Goal: Find contact information: Find contact information

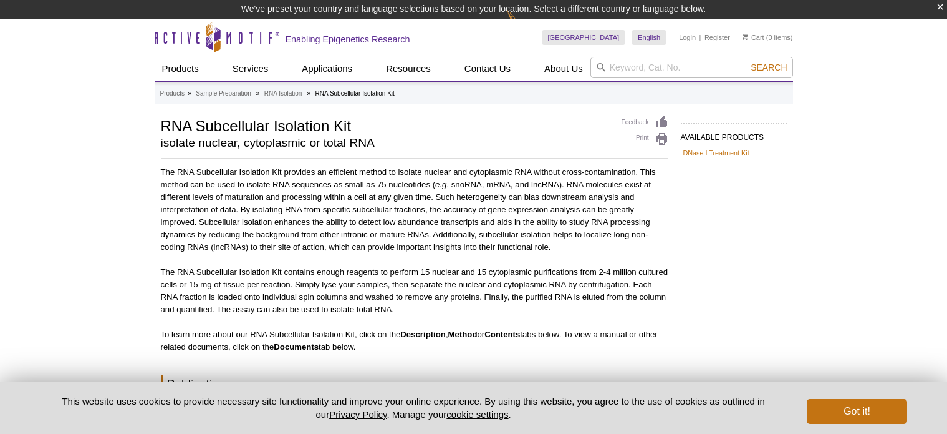
click at [860, 408] on button "Got it!" at bounding box center [857, 411] width 100 height 25
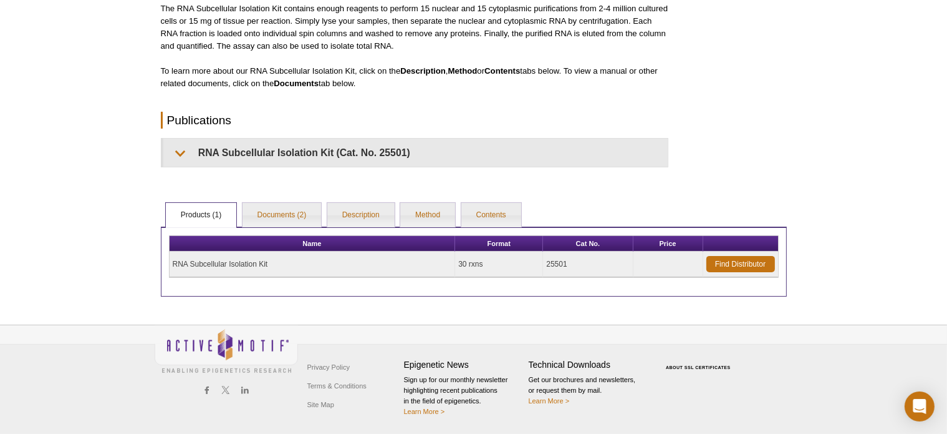
scroll to position [242, 0]
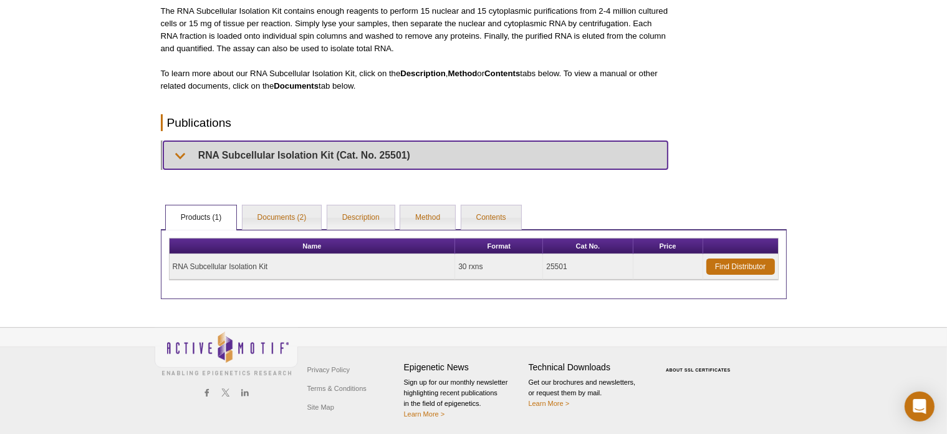
click at [250, 150] on summary "RNA Subcellular Isolation Kit (Cat. No. 25501)" at bounding box center [415, 155] width 505 height 28
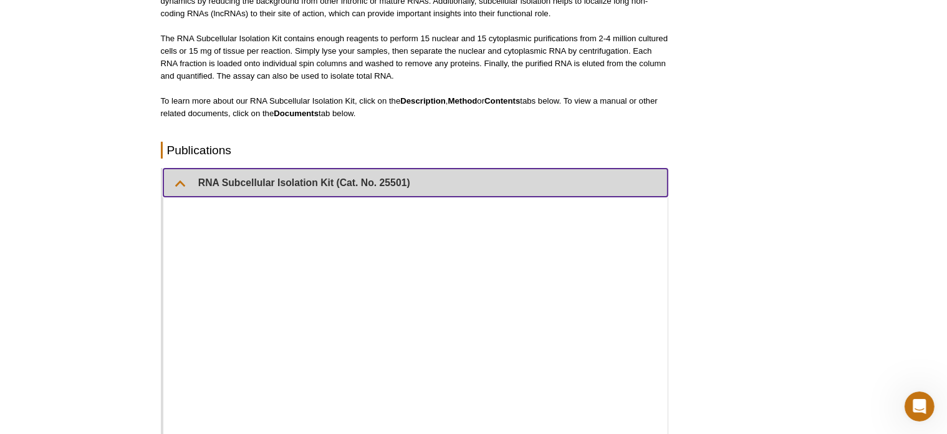
scroll to position [231, 0]
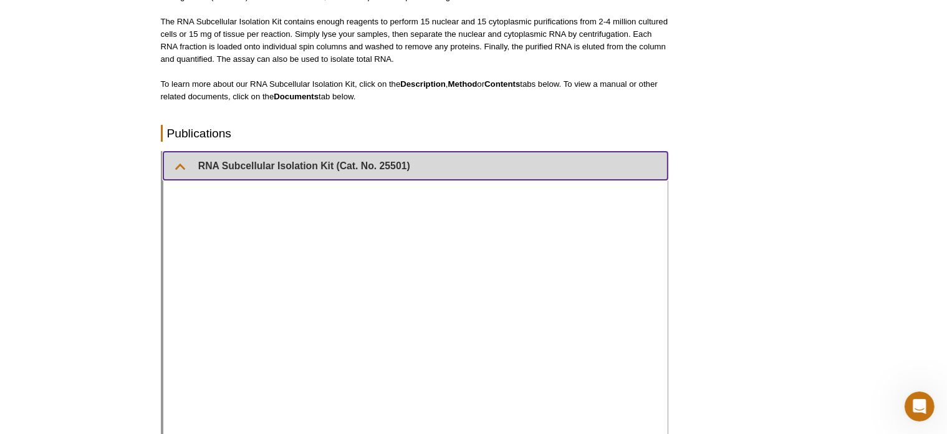
click at [179, 163] on summary "RNA Subcellular Isolation Kit (Cat. No. 25501)" at bounding box center [415, 166] width 505 height 28
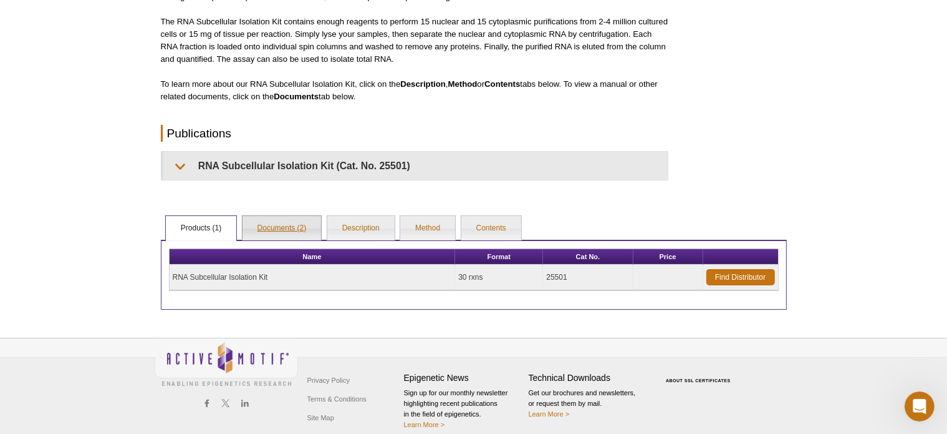
click at [294, 228] on link "Documents (2)" at bounding box center [282, 228] width 79 height 25
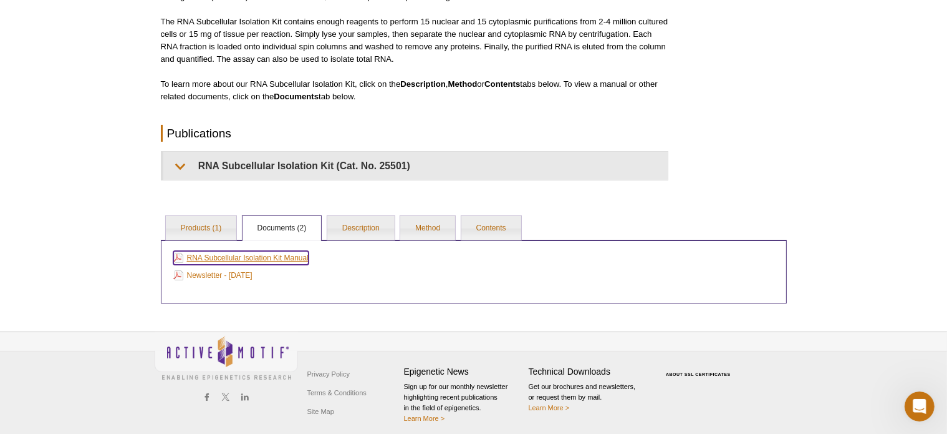
click at [253, 258] on link "RNA Subcellular Isolation Kit Manual" at bounding box center [240, 258] width 135 height 14
click at [941, 176] on div "Active Motif Logo Enabling Epigenetics Research 0 Search Skip to content Active…" at bounding box center [473, 105] width 947 height 672
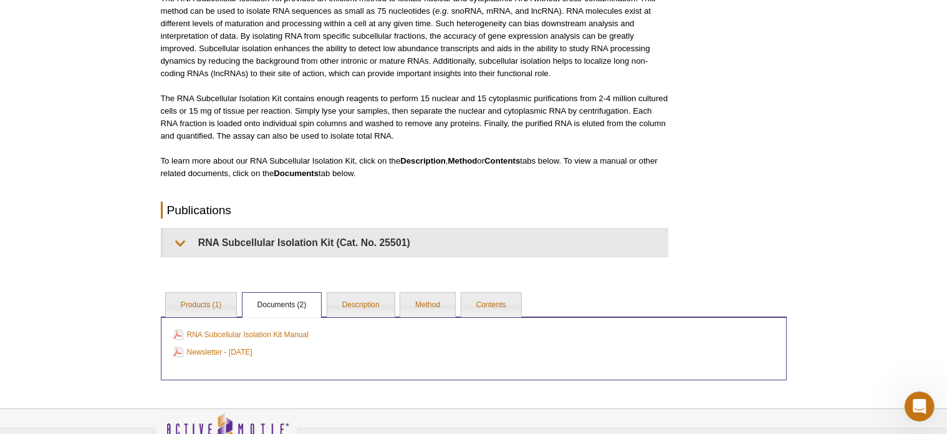
scroll to position [47, 0]
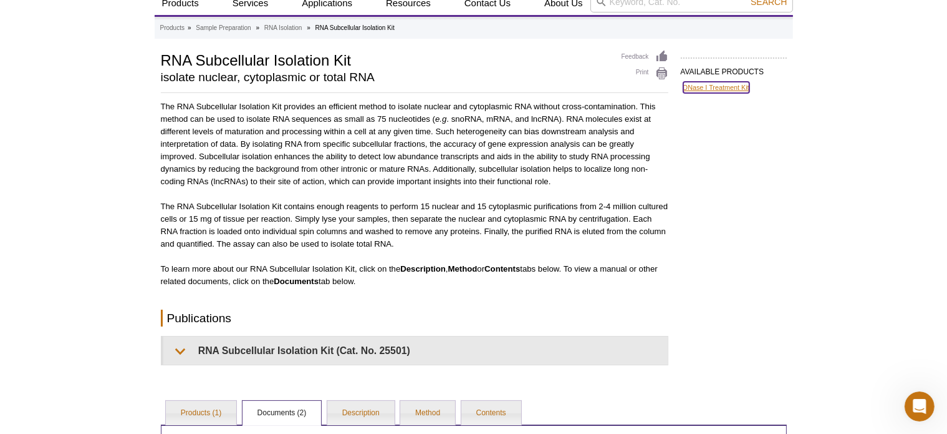
click at [705, 88] on link "DNase I Treatment Kit" at bounding box center [717, 87] width 66 height 11
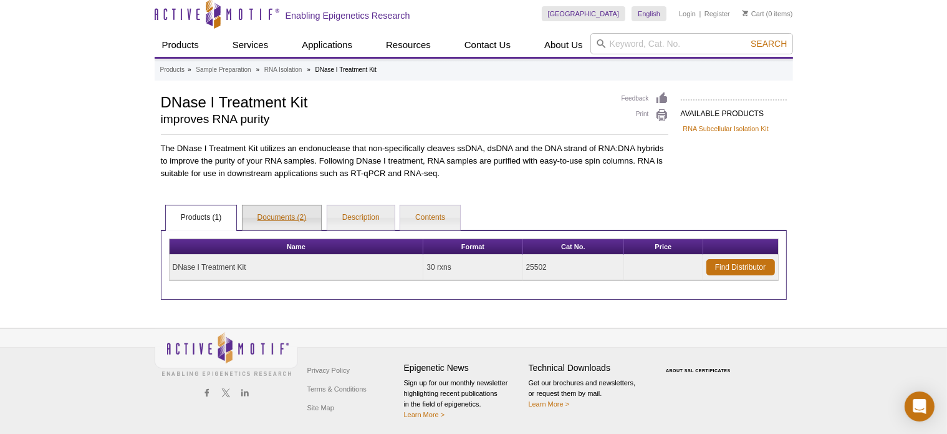
scroll to position [6, 0]
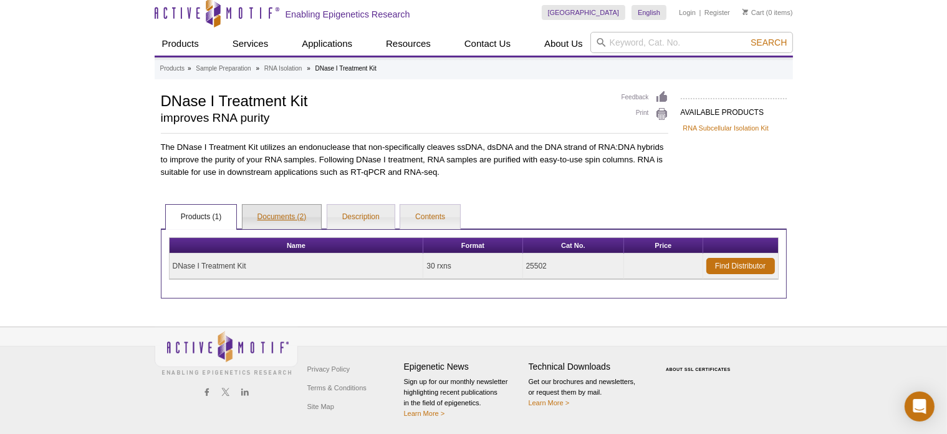
click at [284, 214] on link "Documents (2)" at bounding box center [282, 217] width 79 height 25
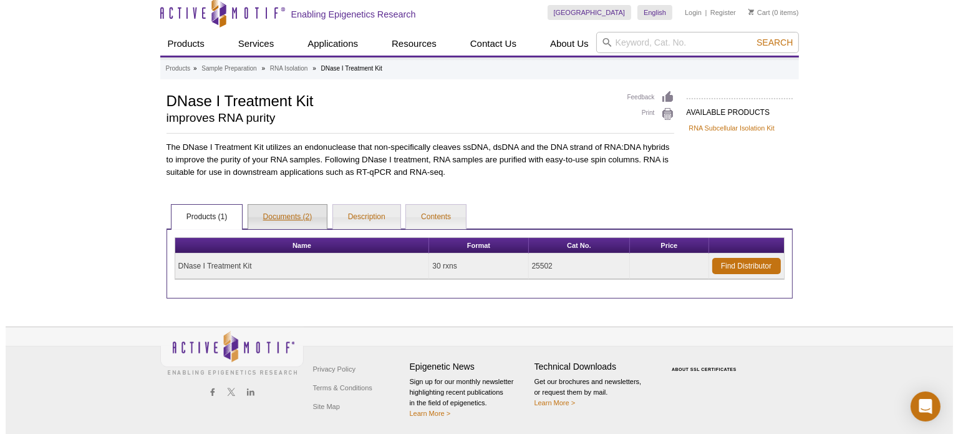
scroll to position [0, 0]
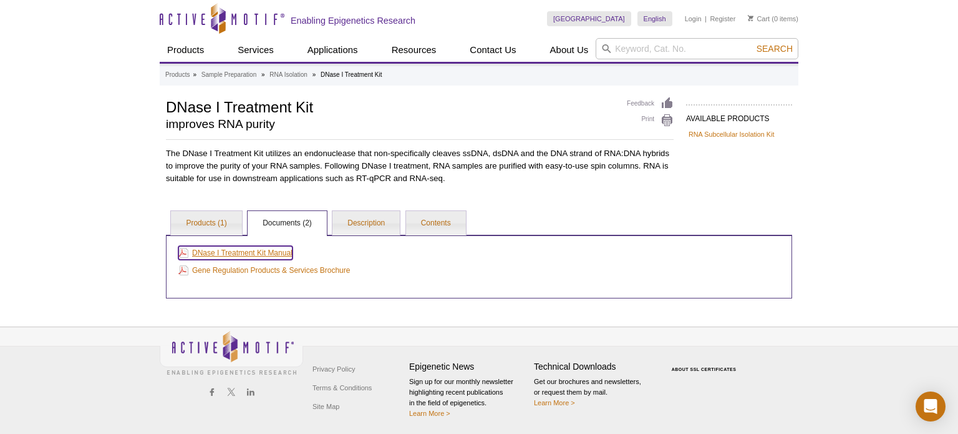
click at [274, 250] on link "DNase I Treatment Kit Manual" at bounding box center [235, 253] width 114 height 14
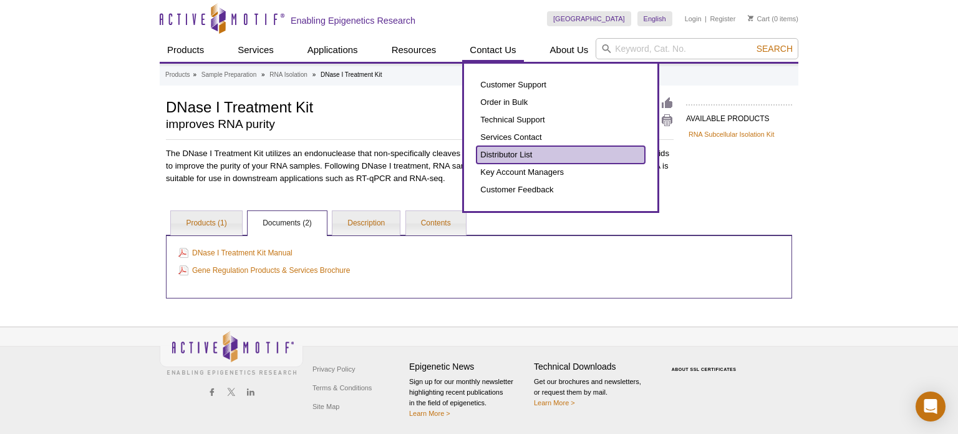
click at [489, 157] on link "Distributor List" at bounding box center [561, 154] width 168 height 17
click at [500, 158] on link "Distributor List" at bounding box center [561, 154] width 168 height 17
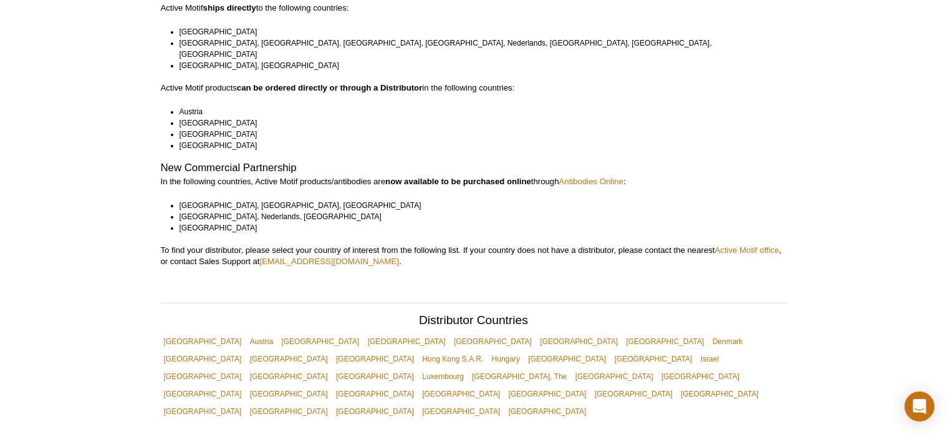
scroll to position [150, 0]
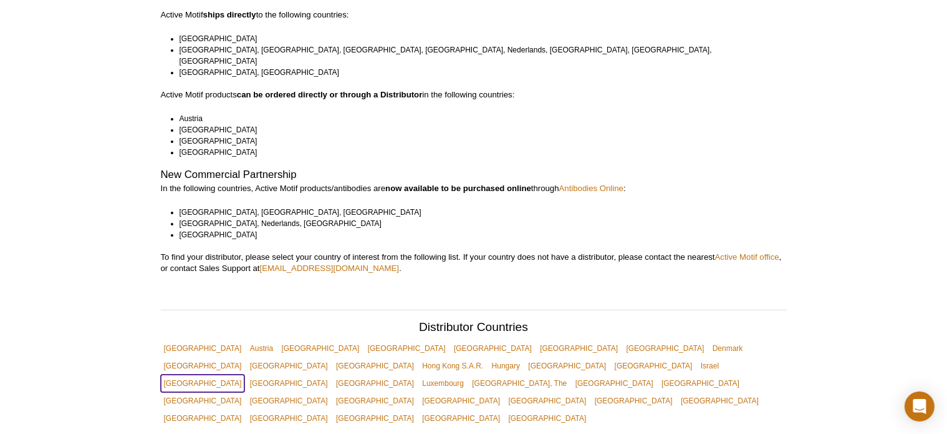
click at [245, 374] on link "[GEOGRAPHIC_DATA]" at bounding box center [203, 382] width 84 height 17
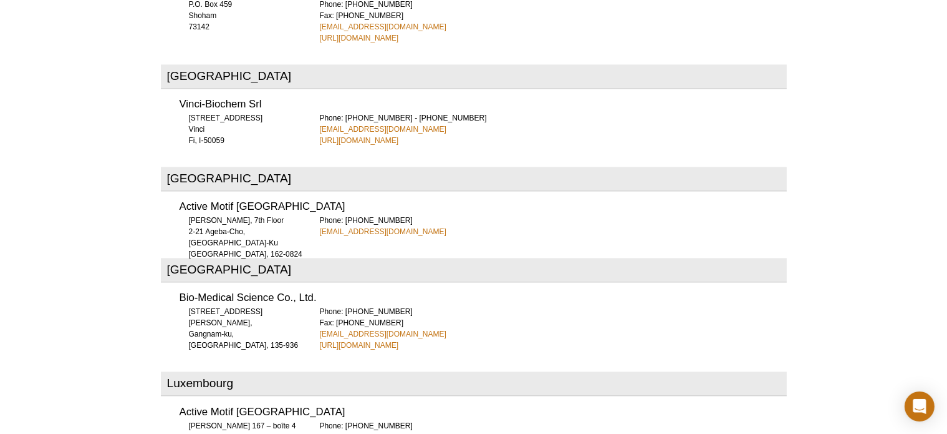
click at [171, 85] on div "Australia United Bioresearch Products PO Box 121 Glenorie NSW, 2157 Phone: +61 …" at bounding box center [474, 129] width 626 height 4935
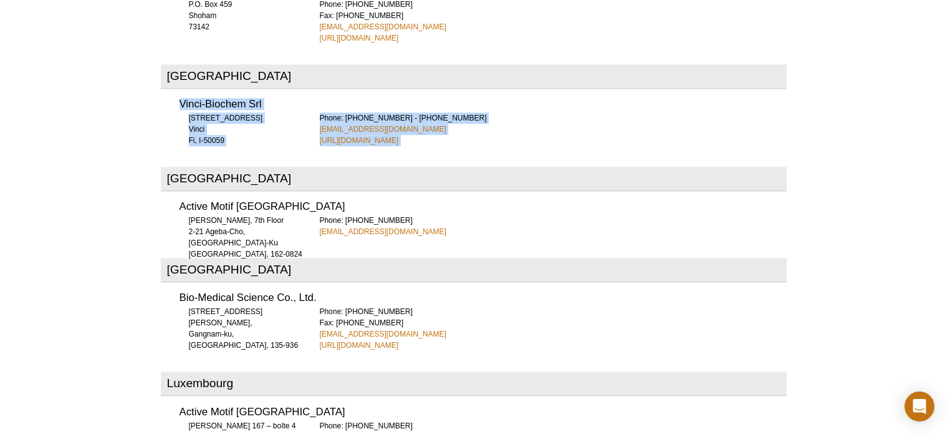
drag, startPoint x: 178, startPoint y: 41, endPoint x: 434, endPoint y: 89, distance: 259.6
click at [434, 89] on div "Australia United Bioresearch Products PO Box 121 Glenorie NSW, 2157 Phone: +61 …" at bounding box center [474, 129] width 626 height 4935
copy div "Vinci-Biochem Srl Via Ponte di Bagnolo, 10 Vinci Fi, I-50059 Phone: +39 0571 56…"
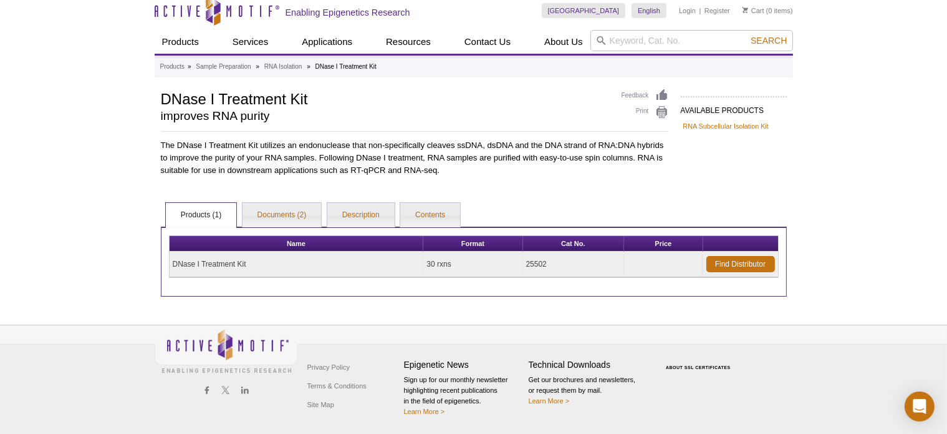
scroll to position [6, 0]
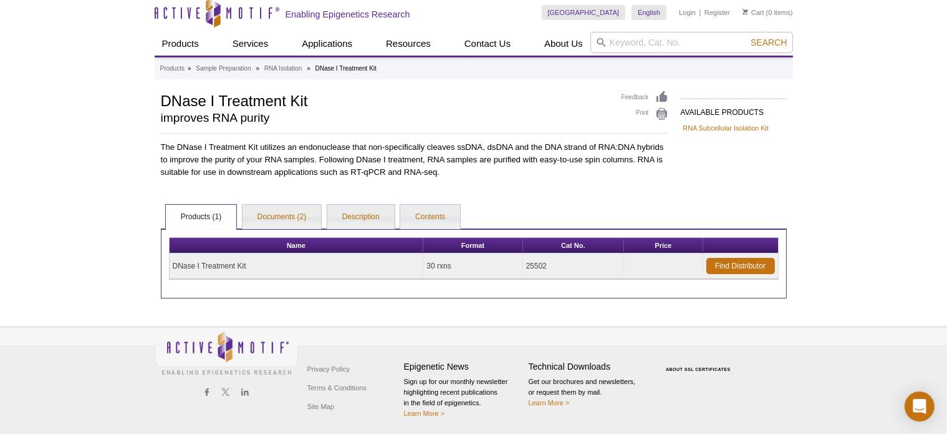
drag, startPoint x: 582, startPoint y: 264, endPoint x: 146, endPoint y: 264, distance: 436.0
click at [146, 264] on div "Active Motif Logo Enabling Epigenetics Research 0 Search Skip to content Active…" at bounding box center [473, 215] width 947 height 442
copy div "Name Format Cat No. Price DNase I Treatment Kit 30 rxns 25502"
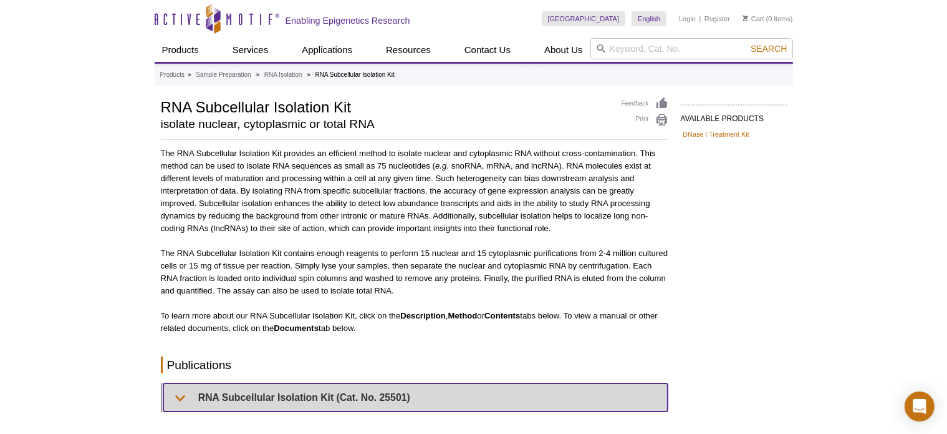
drag, startPoint x: 421, startPoint y: 389, endPoint x: 314, endPoint y: 395, distance: 106.8
click at [314, 395] on summary "RNA Subcellular Isolation Kit (Cat. No. 25501)" at bounding box center [415, 397] width 505 height 28
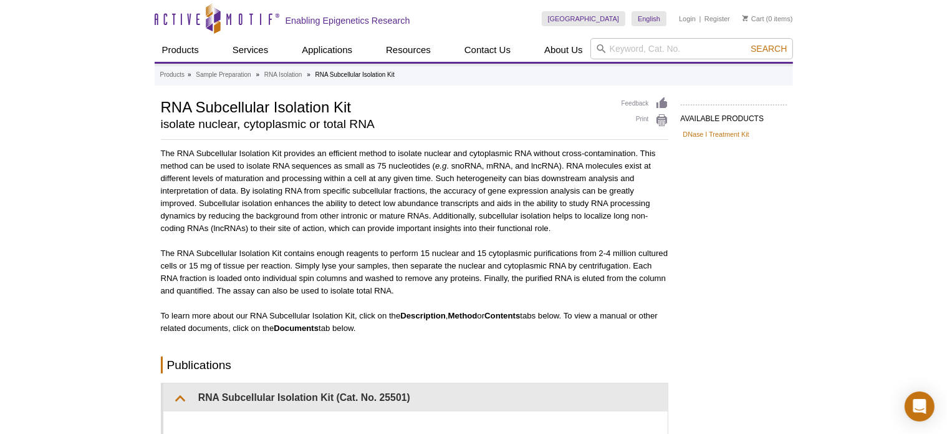
click at [434, 359] on h2 "Publications" at bounding box center [415, 364] width 508 height 17
click at [190, 160] on p "The RNA Subcellular Isolation Kit provides an efficient method to isolate nucle…" at bounding box center [415, 190] width 508 height 87
click at [199, 200] on p "The RNA Subcellular Isolation Kit provides an efficient method to isolate nucle…" at bounding box center [415, 190] width 508 height 87
drag, startPoint x: 177, startPoint y: 153, endPoint x: 284, endPoint y: 152, distance: 107.3
click at [284, 152] on p "The RNA Subcellular Isolation Kit provides an efficient method to isolate nucle…" at bounding box center [415, 190] width 508 height 87
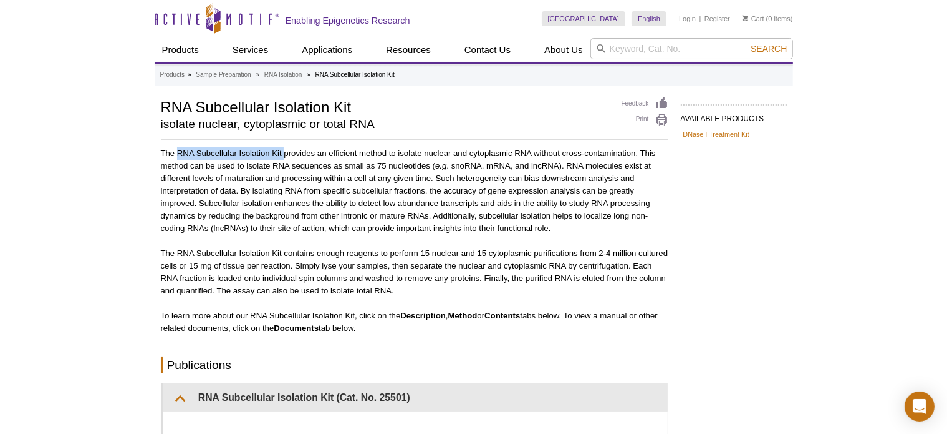
copy p "RNA Subcellular Isolation Kit"
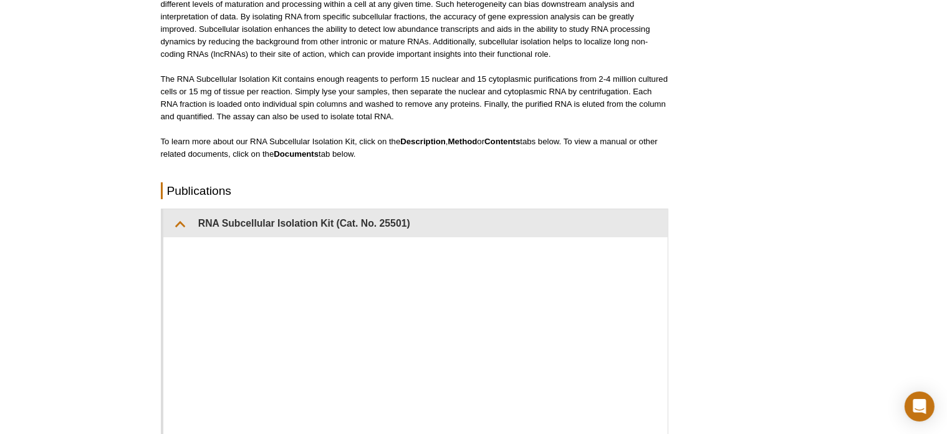
scroll to position [182, 0]
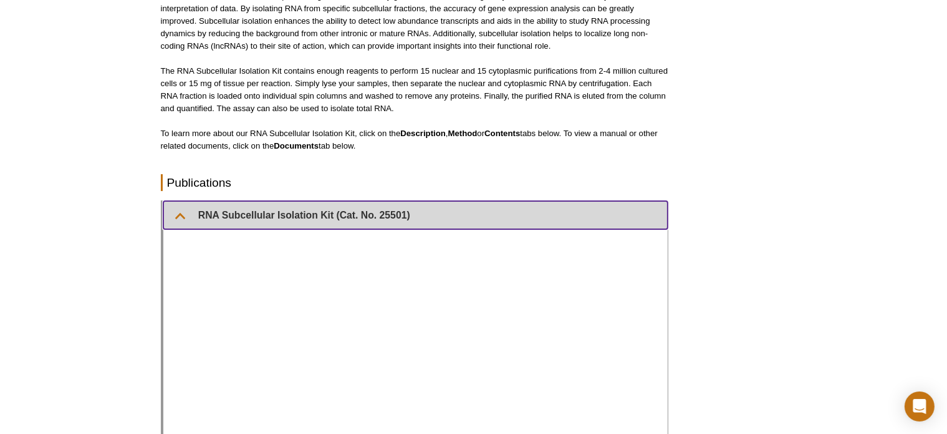
click at [183, 219] on summary "RNA Subcellular Isolation Kit (Cat. No. 25501)" at bounding box center [415, 215] width 505 height 28
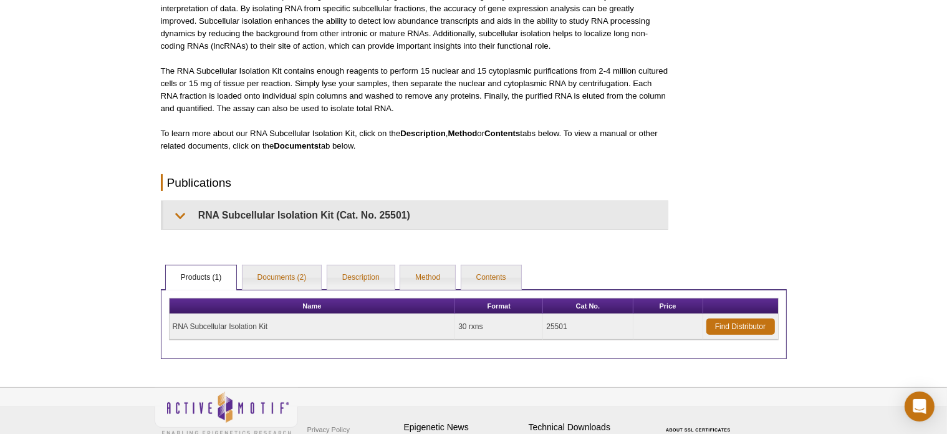
drag, startPoint x: 576, startPoint y: 324, endPoint x: 455, endPoint y: 329, distance: 121.1
click at [455, 329] on tr "RNA Subcellular Isolation Kit 30 rxns 25501 Find Distributor" at bounding box center [474, 327] width 609 height 26
copy tr "30 rxns 25501"
